Goal: Information Seeking & Learning: Understand process/instructions

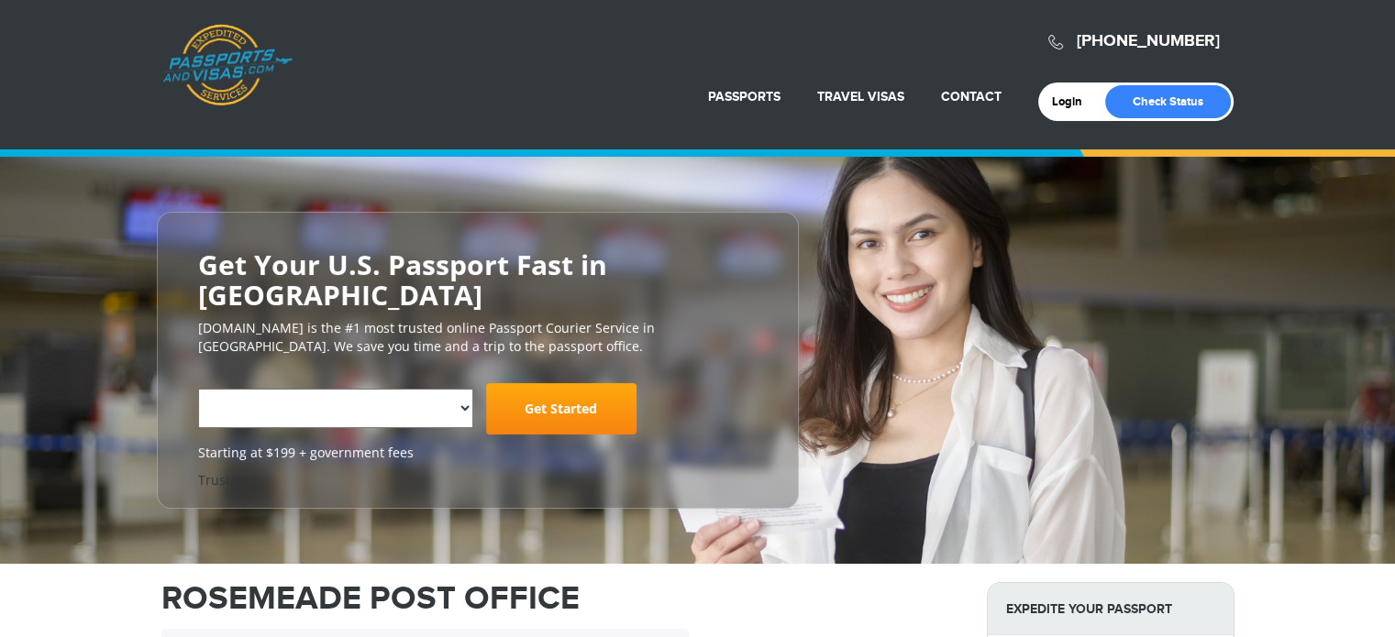
select select "**********"
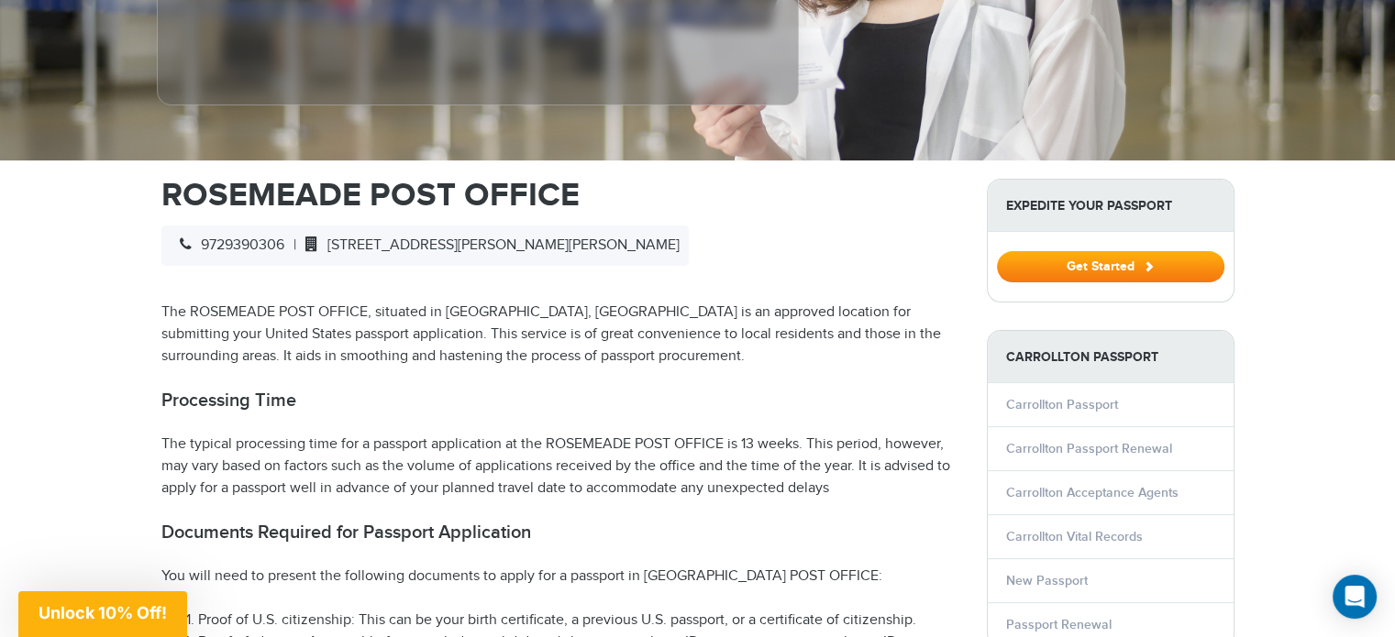
scroll to position [587, 0]
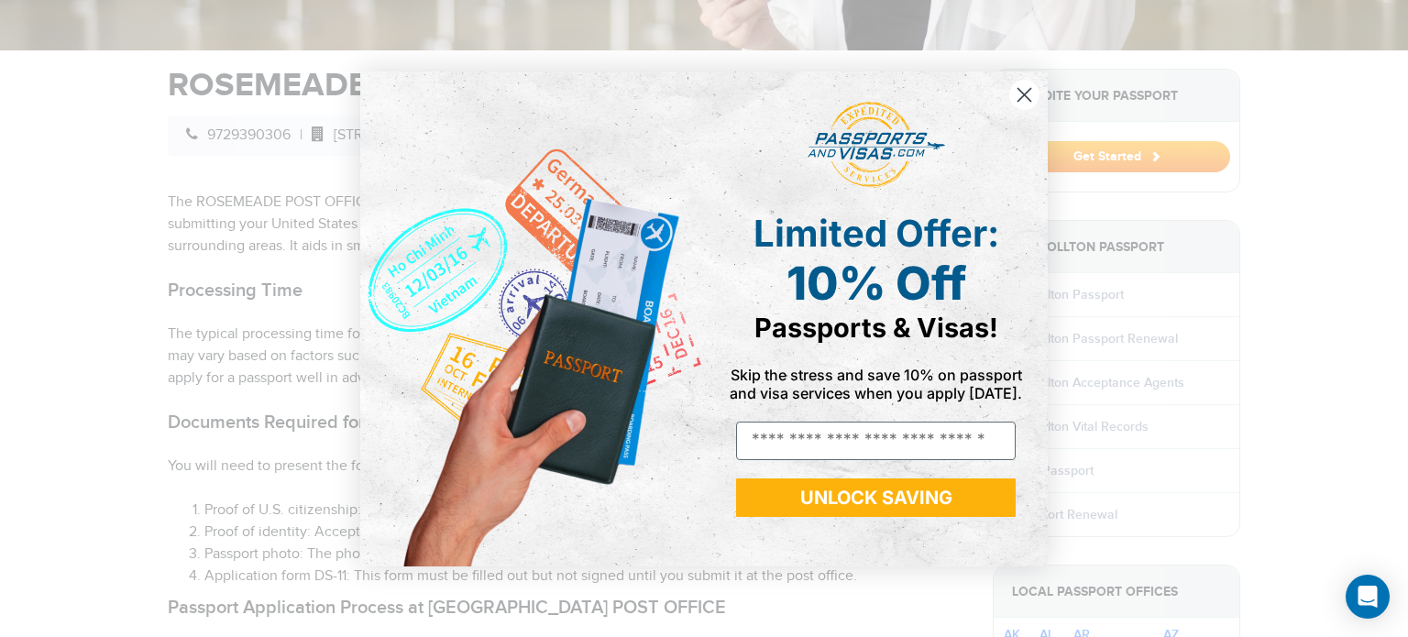
click at [1019, 101] on icon "Close dialog" at bounding box center [1025, 94] width 13 height 13
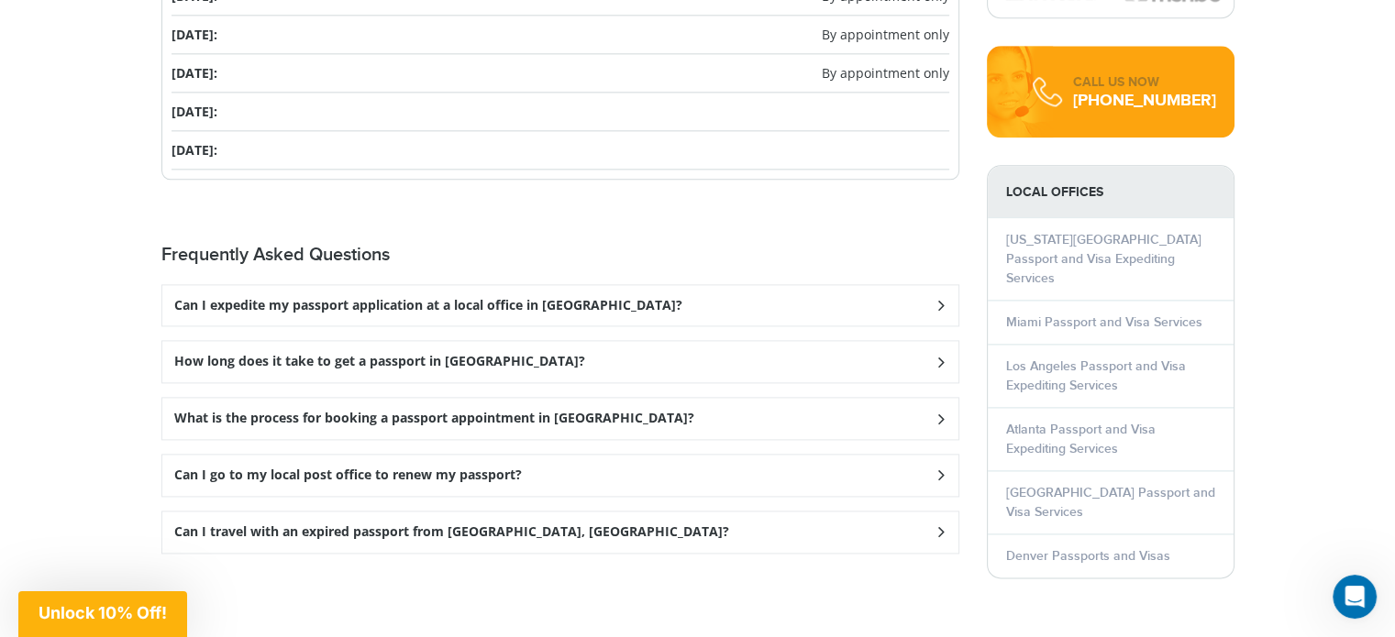
scroll to position [2384, 0]
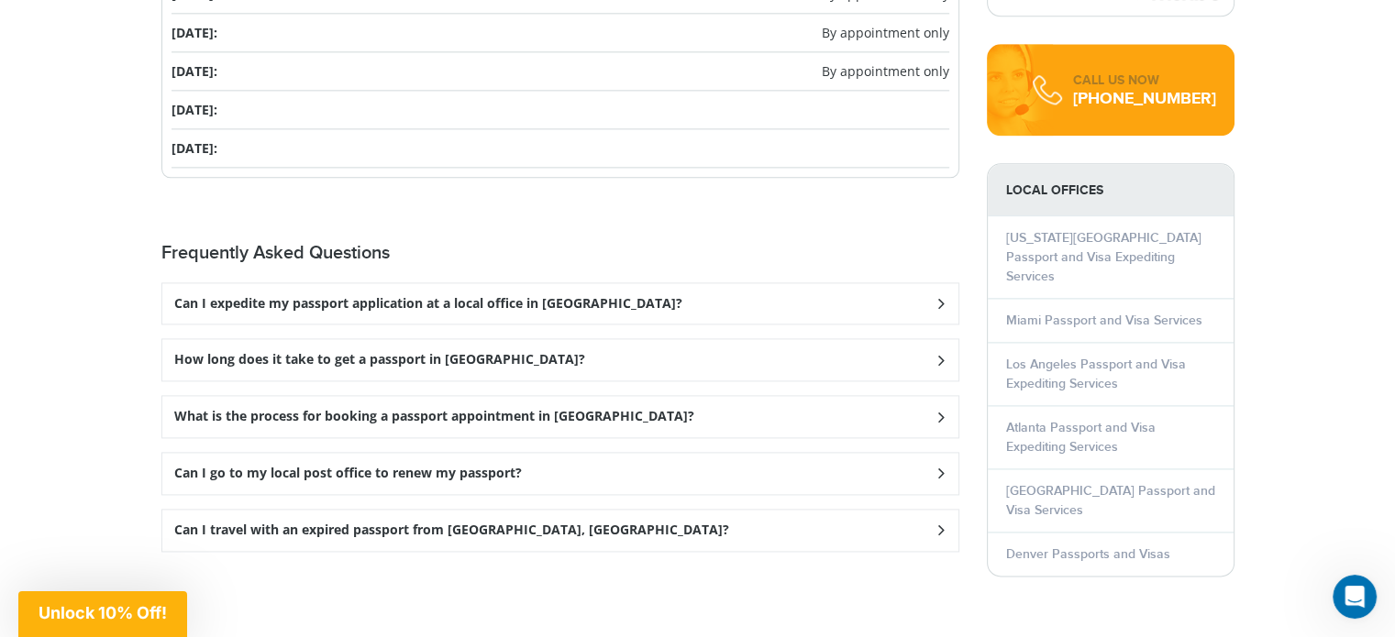
click at [743, 396] on div "What is the process for booking a passport appointment in [GEOGRAPHIC_DATA]?" at bounding box center [560, 416] width 796 height 41
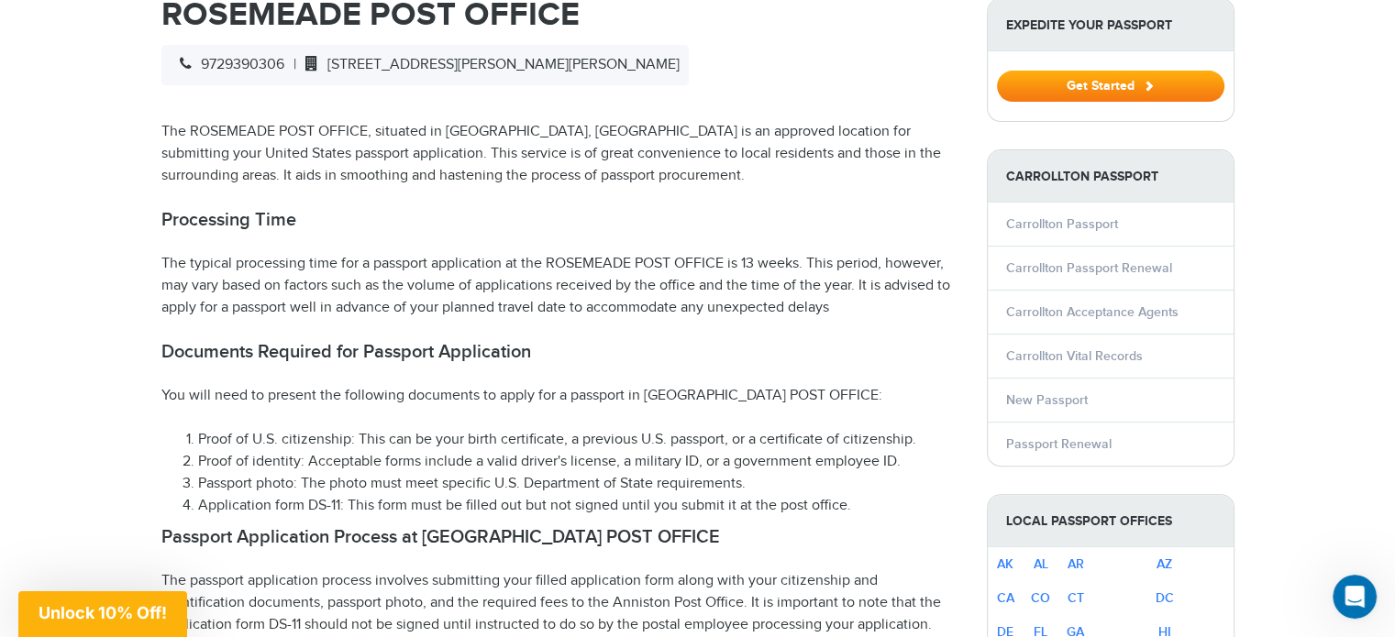
scroll to position [623, 0]
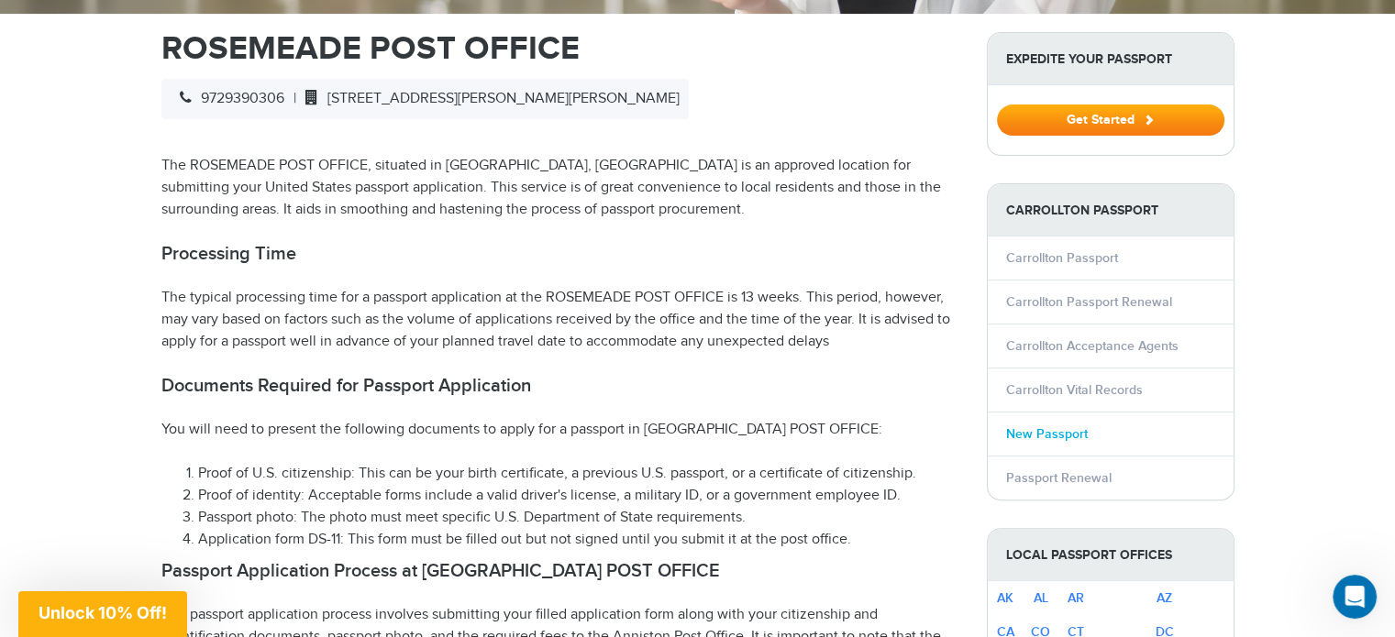
click at [1075, 426] on link "New Passport" at bounding box center [1047, 434] width 82 height 16
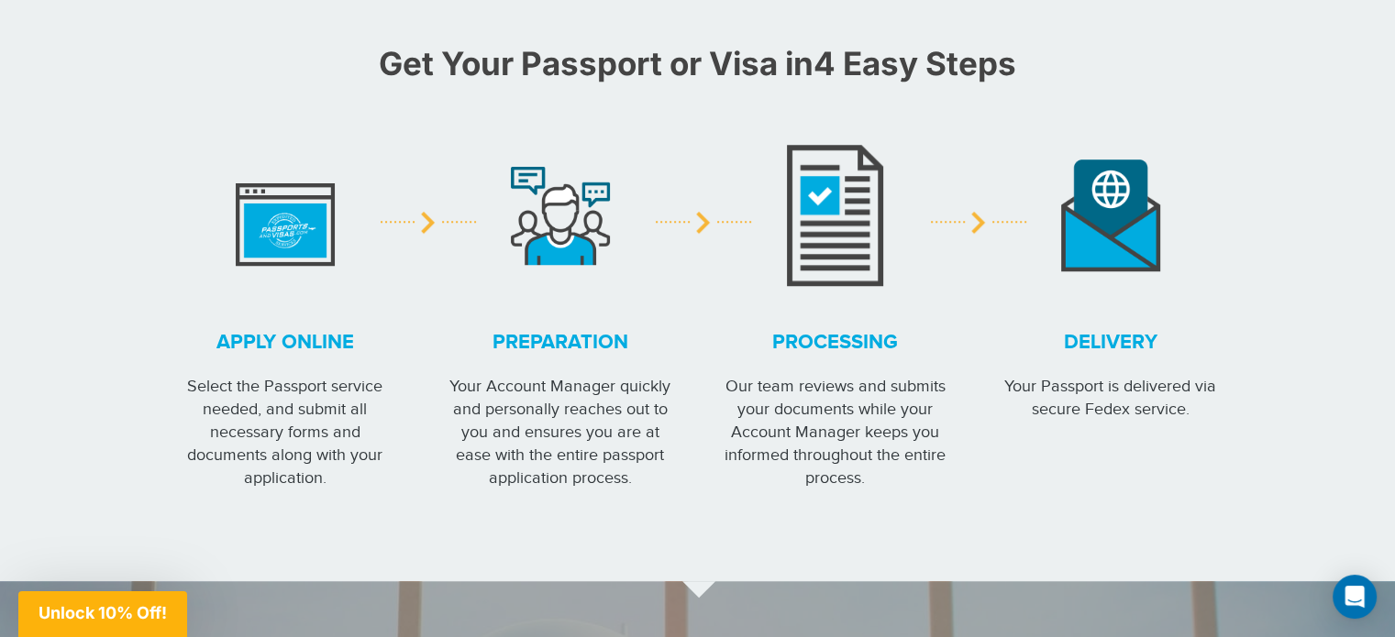
scroll to position [1430, 0]
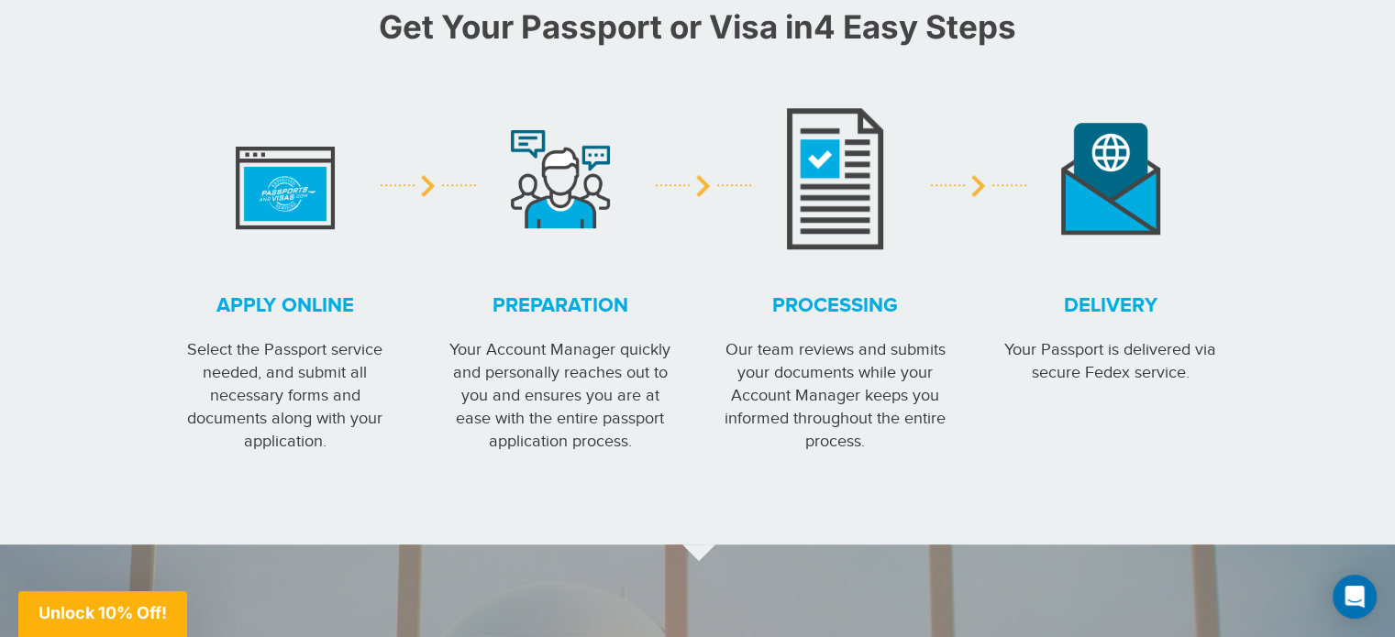
click at [716, 370] on div "Processing Our team reviews and submits your documents while your Account Manag…" at bounding box center [836, 271] width 248 height 361
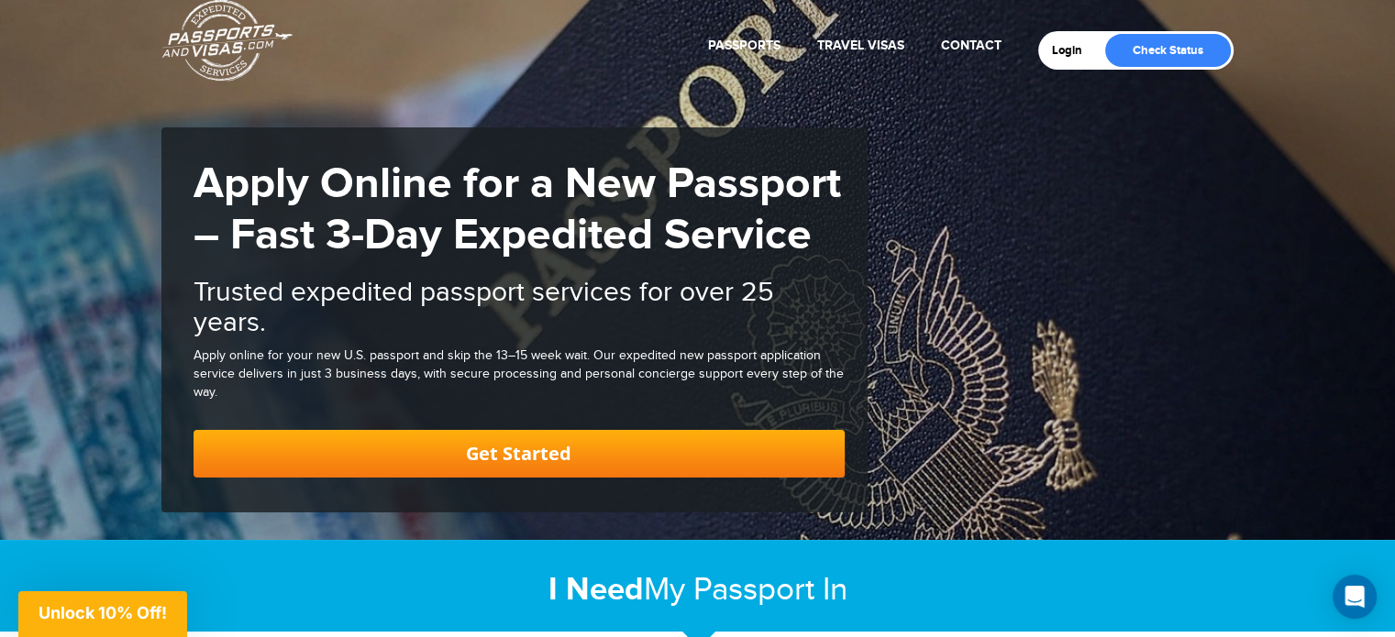
scroll to position [37, 0]
